Goal: Find specific page/section: Find specific page/section

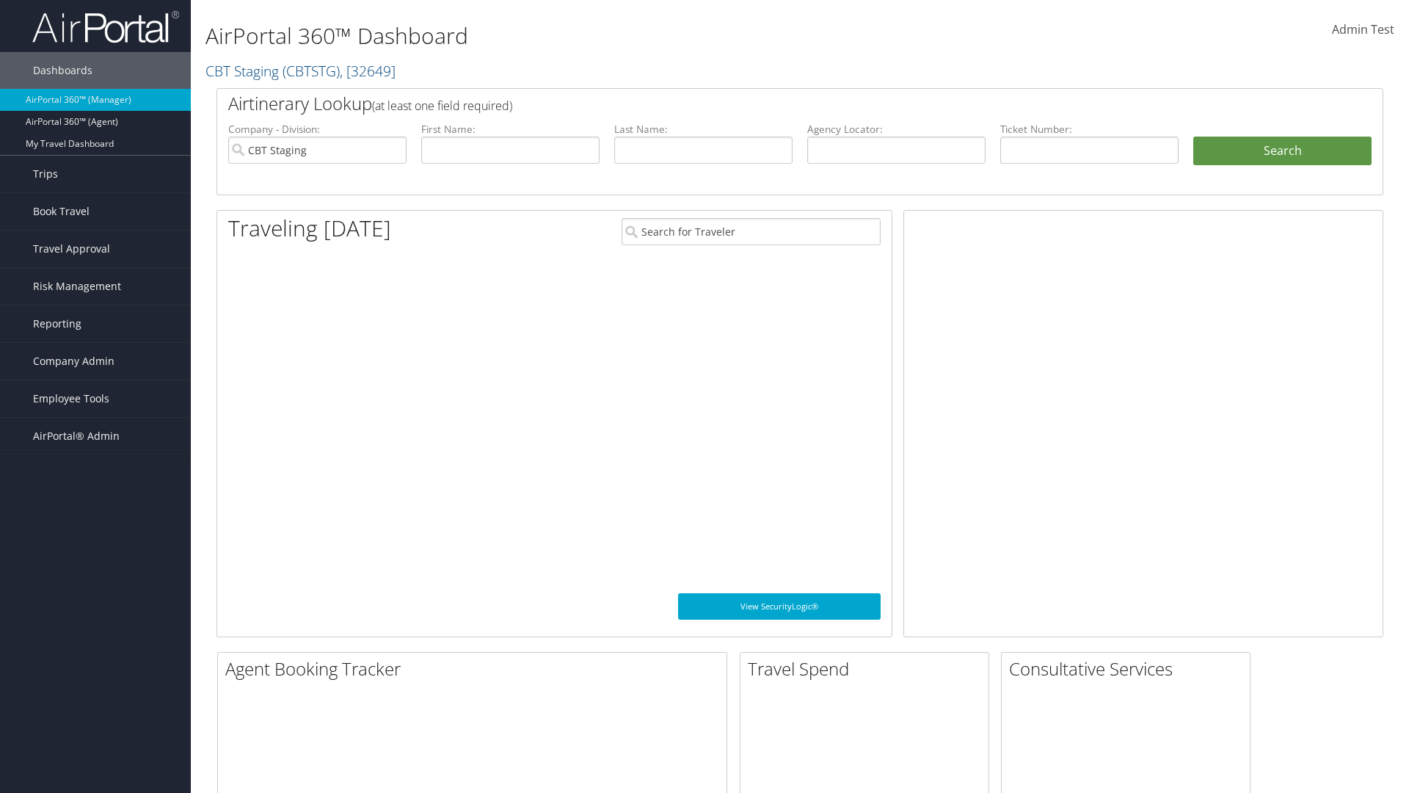
click at [95, 361] on span "Company Admin" at bounding box center [73, 361] width 81 height 37
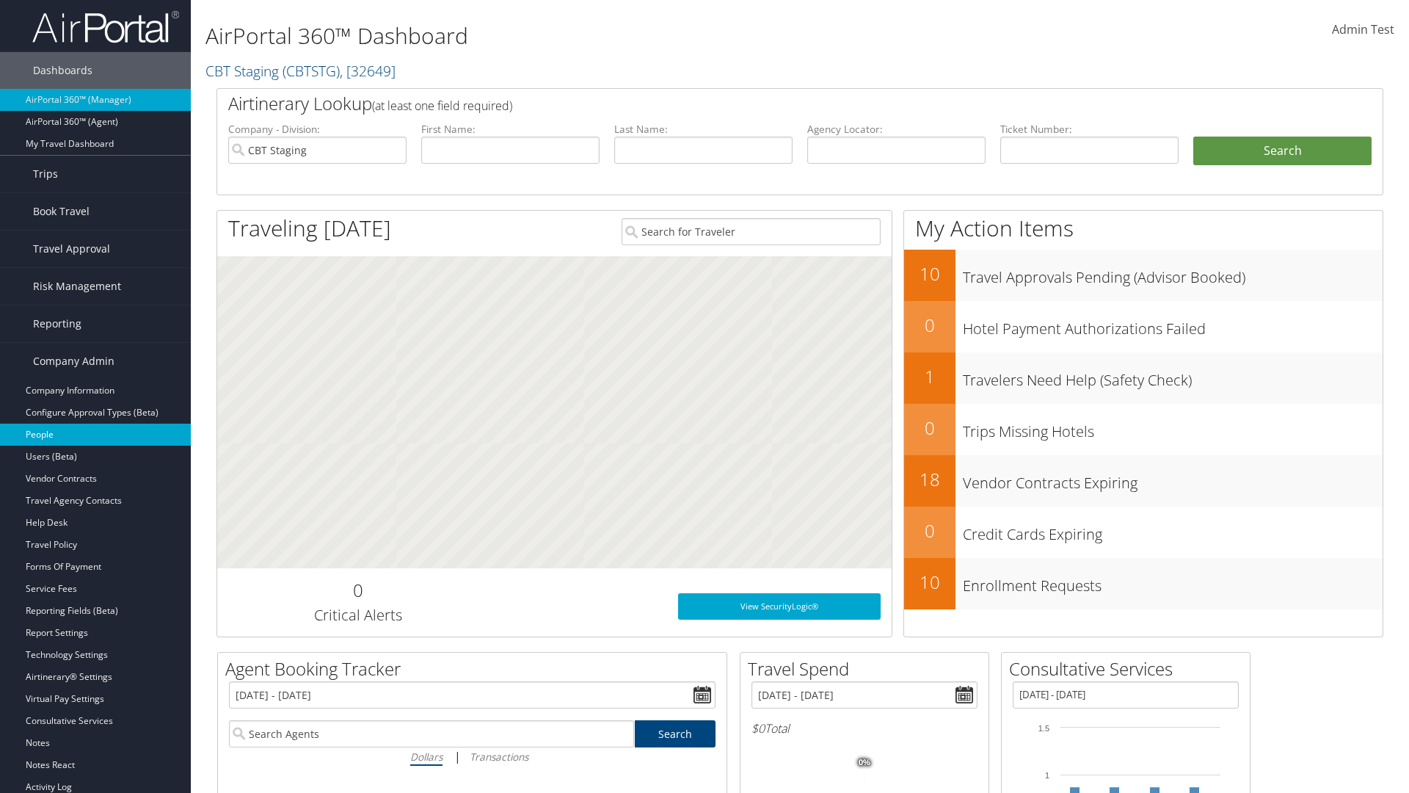
click at [95, 434] on link "People" at bounding box center [95, 434] width 191 height 22
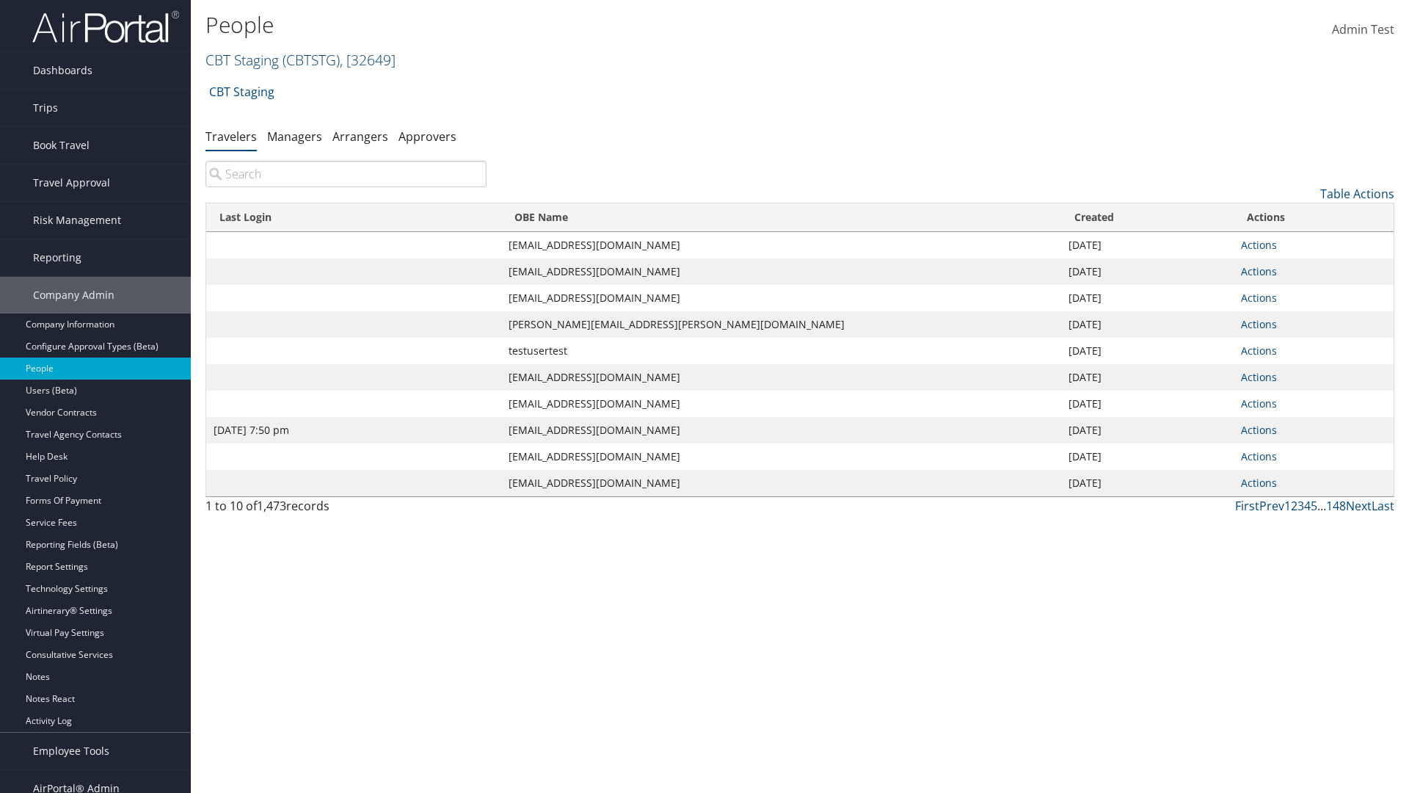
click at [242, 59] on link "CBT Staging ( CBTSTG ) , [ 32649 ]" at bounding box center [300, 60] width 190 height 20
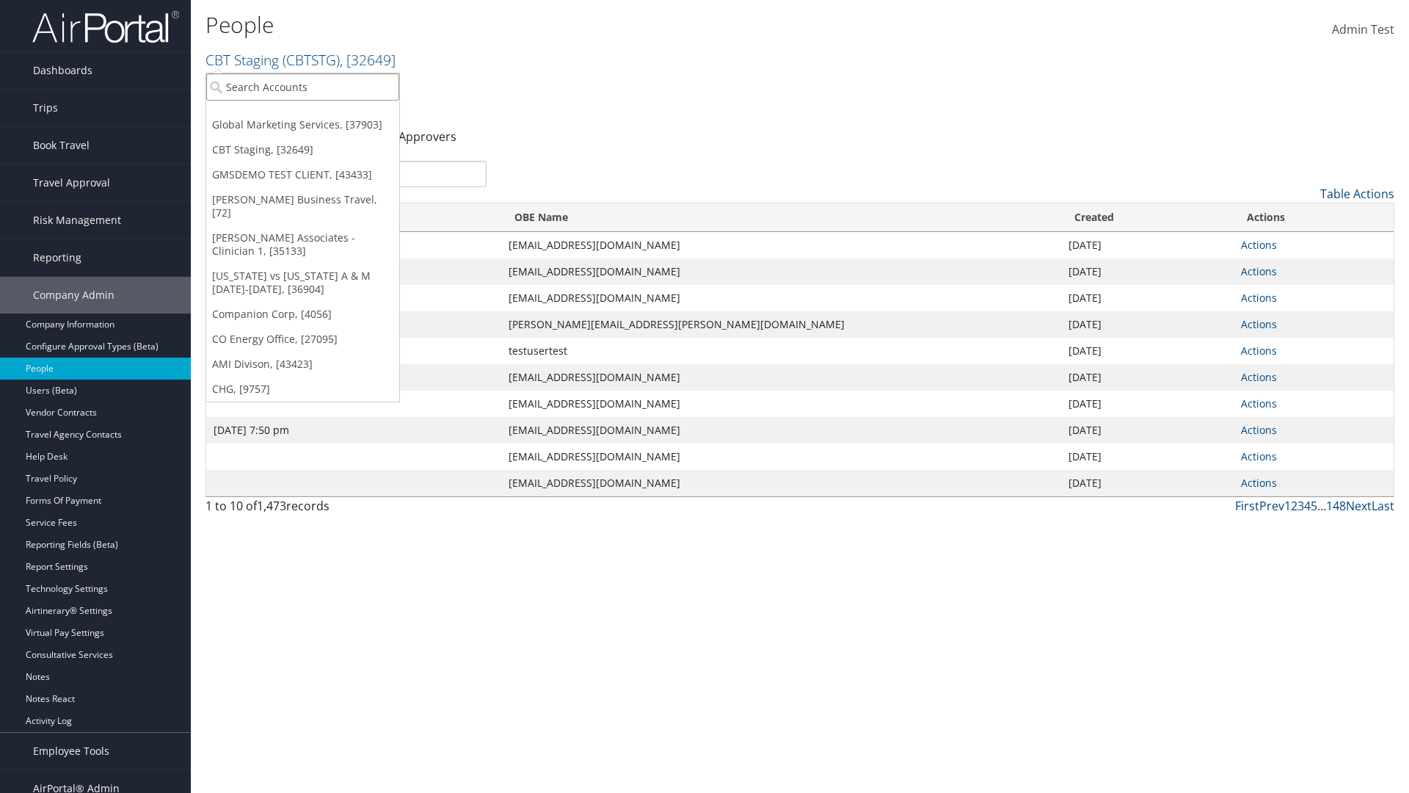
click at [302, 87] on input "search" at bounding box center [302, 86] width 193 height 27
type input "Global Marketing Services"
click at [316, 114] on div "Global Marketing Services (301946), [37903]" at bounding box center [316, 113] width 236 height 13
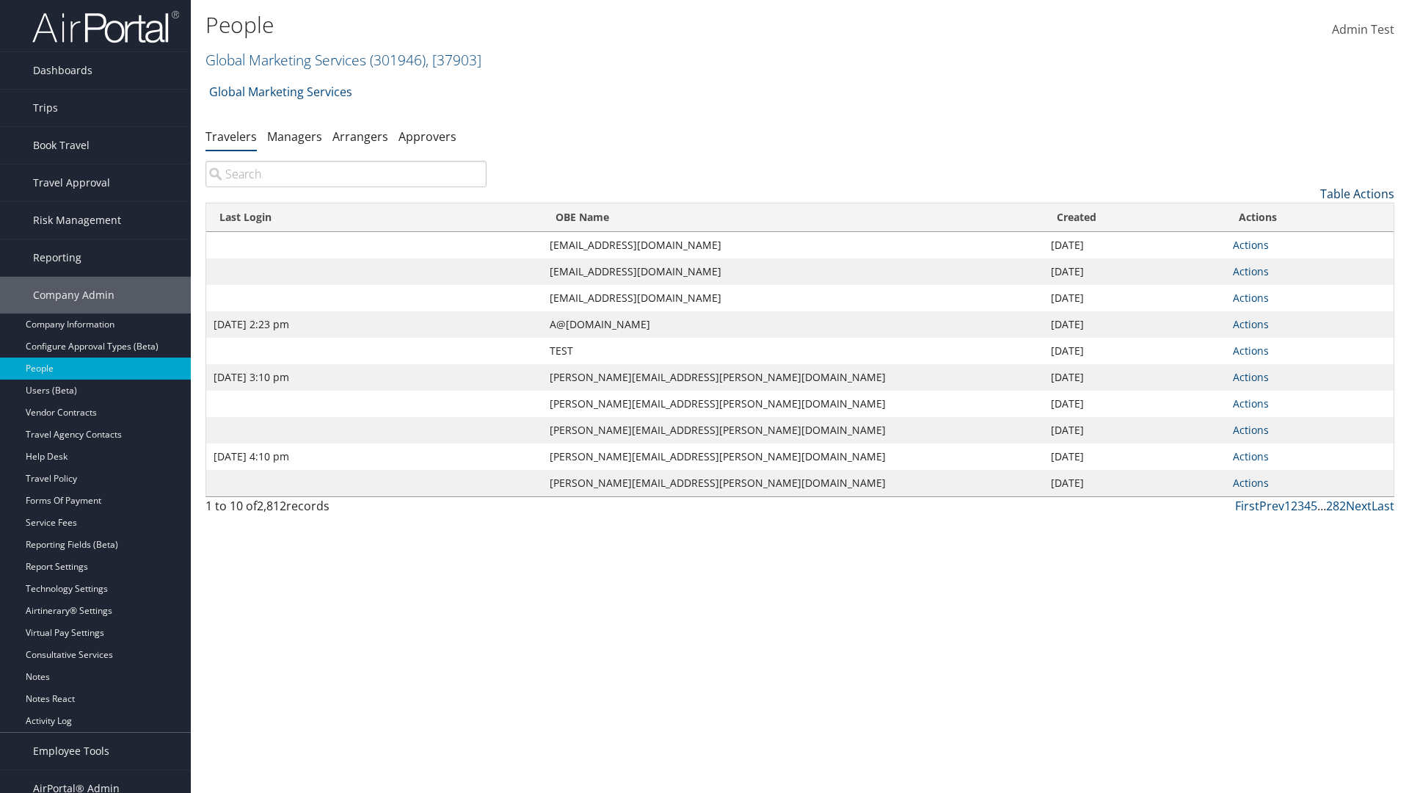
click at [1357, 194] on link "Table Actions" at bounding box center [1357, 194] width 74 height 16
click at [1297, 266] on link "Column Visibility" at bounding box center [1297, 266] width 193 height 25
